Goal: Task Accomplishment & Management: Manage account settings

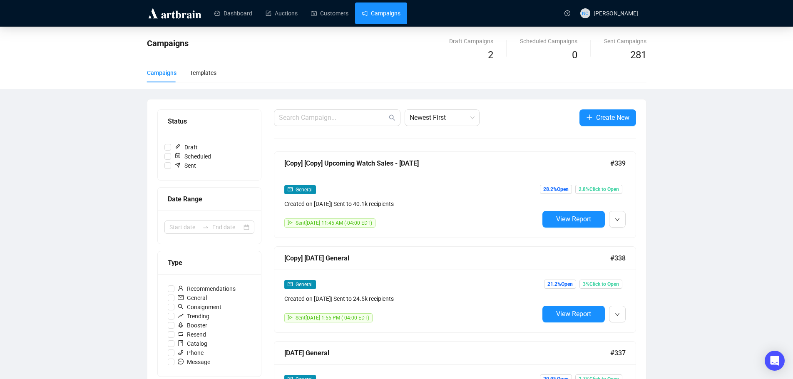
click at [379, 16] on link "Campaigns" at bounding box center [381, 13] width 39 height 22
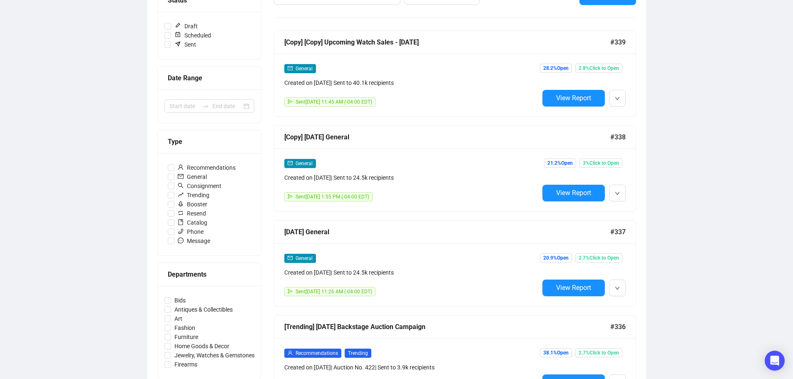
scroll to position [125, 0]
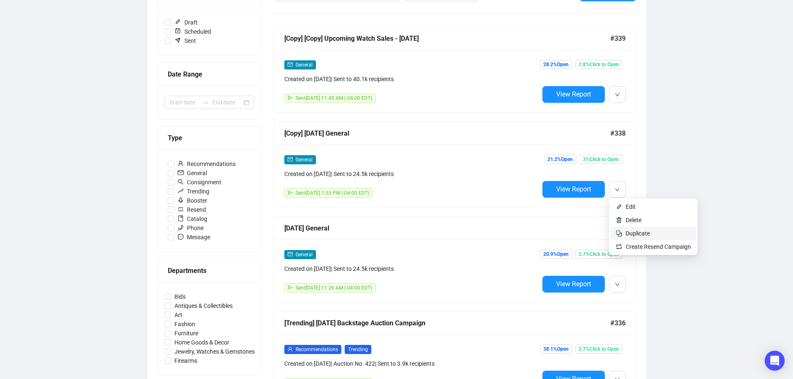
click at [641, 233] on span "Duplicate" at bounding box center [637, 233] width 24 height 7
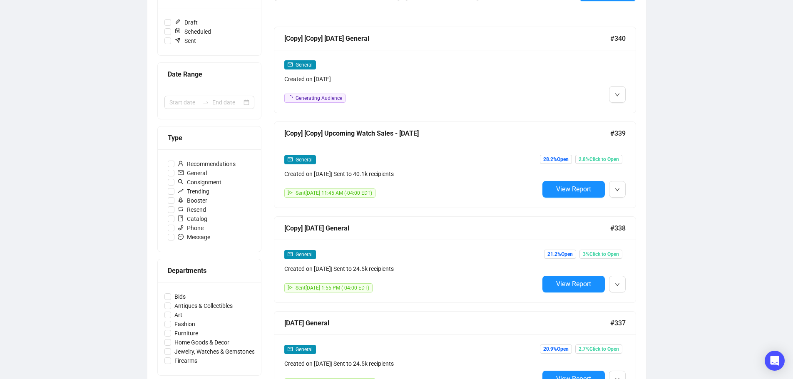
click at [447, 67] on div "General" at bounding box center [411, 65] width 255 height 10
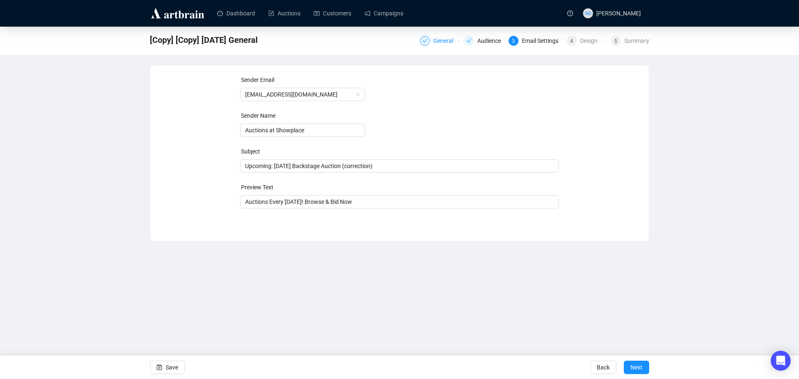
click at [442, 41] on div "General" at bounding box center [445, 41] width 25 height 10
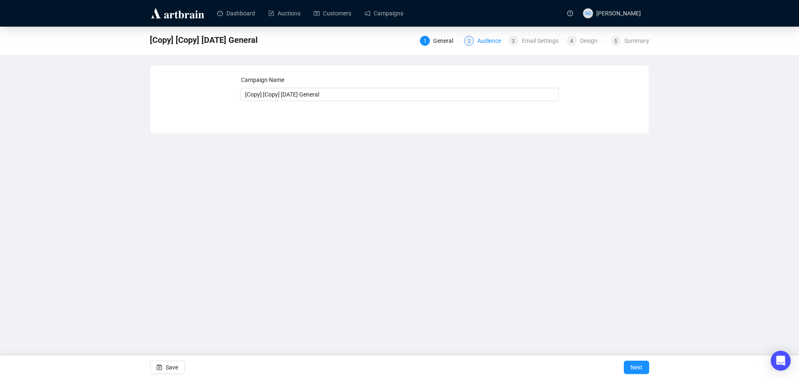
click at [485, 40] on div "Audience" at bounding box center [491, 41] width 29 height 10
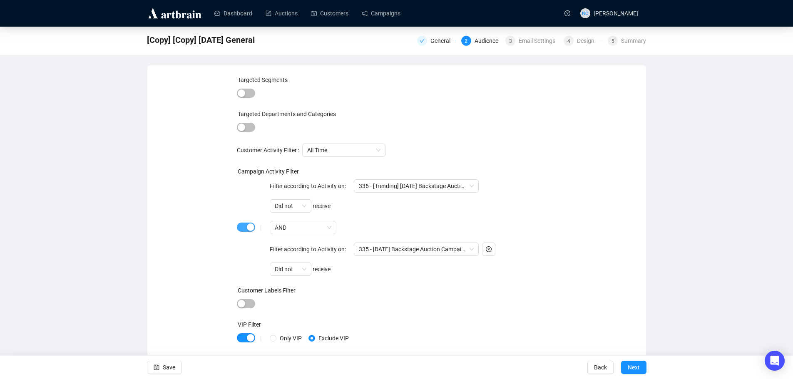
click at [243, 226] on span "button" at bounding box center [246, 227] width 18 height 9
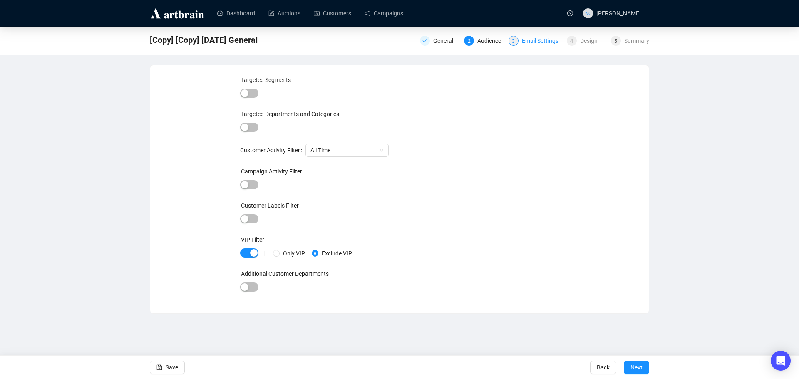
click at [531, 44] on div "Email Settings" at bounding box center [543, 41] width 42 height 10
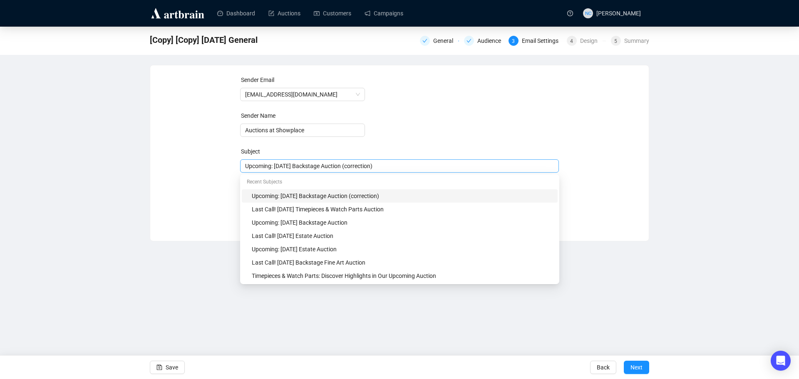
click at [302, 171] on span "Upcoming: [DATE] Backstage Auction (correction)" at bounding box center [399, 165] width 309 height 9
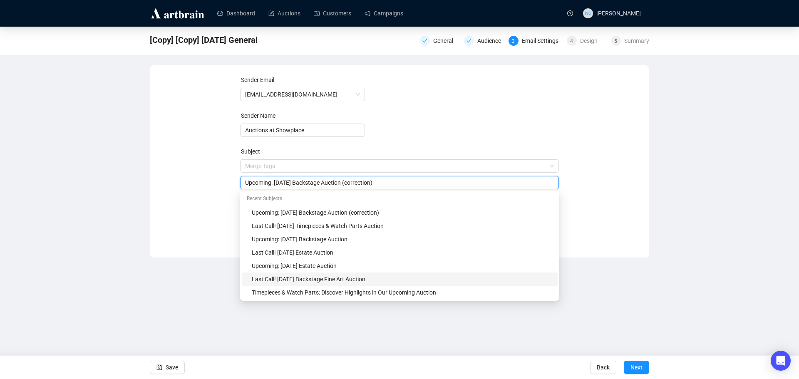
click at [385, 279] on div "Last Call! [DATE] Backstage Fine Art Auction" at bounding box center [402, 279] width 301 height 9
drag, startPoint x: 350, startPoint y: 182, endPoint x: 329, endPoint y: 182, distance: 21.2
click at [329, 182] on input "Last Call! [DATE] Backstage Fine Art Auction" at bounding box center [399, 182] width 309 height 9
type input "Last Call! [DATE] Backstage Auction"
click at [207, 189] on div "Sender Email [EMAIL_ADDRESS][DOMAIN_NAME] Sender Name Auctions at Showplace Sub…" at bounding box center [399, 155] width 479 height 160
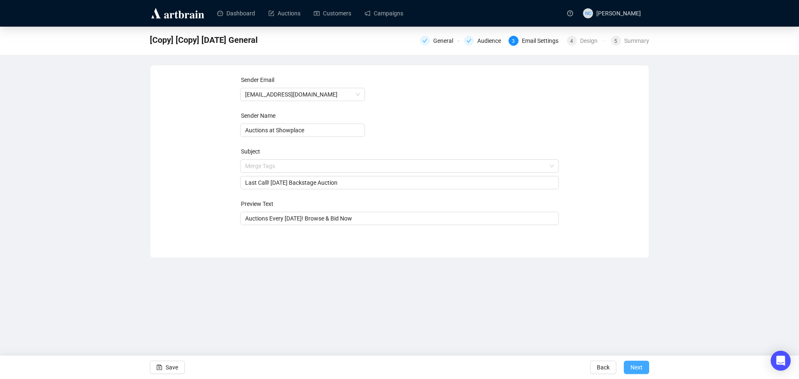
click at [639, 369] on span "Next" at bounding box center [636, 367] width 12 height 23
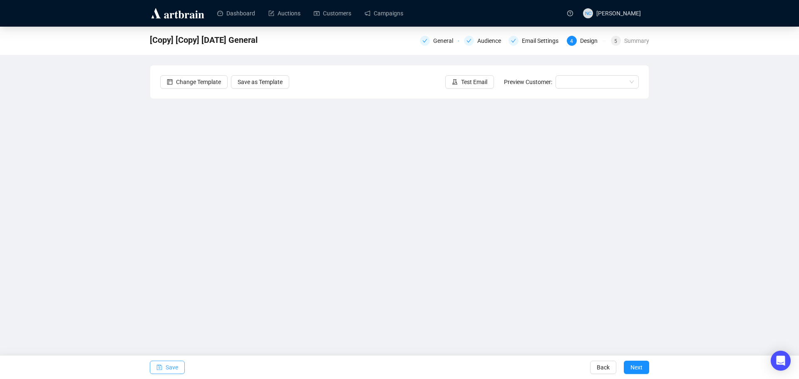
click at [175, 365] on span "Save" at bounding box center [172, 367] width 12 height 23
